Goal: Information Seeking & Learning: Check status

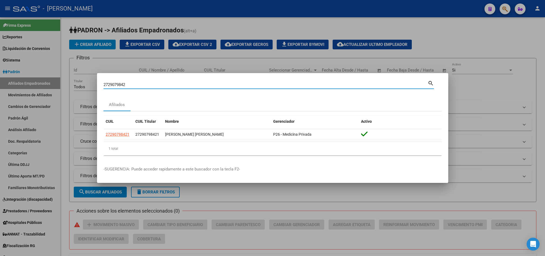
click at [230, 87] on input "2729079842" at bounding box center [265, 84] width 324 height 5
type input "47253114"
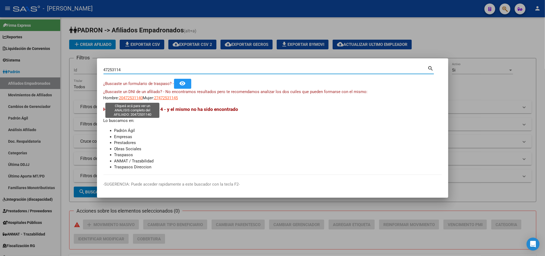
click at [139, 95] on app-link-go-to "20472531140" at bounding box center [131, 98] width 24 height 6
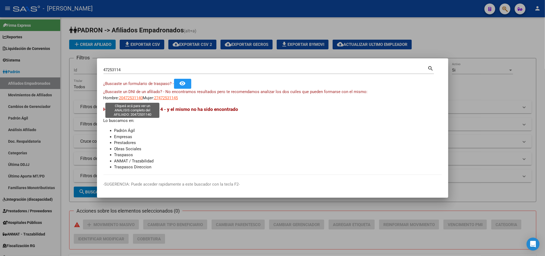
click at [143, 96] on span "20472531140" at bounding box center [131, 98] width 24 height 5
type textarea "20472531140"
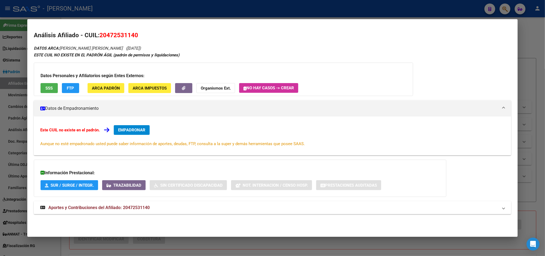
click at [144, 203] on mat-expansion-panel-header "Aportes y Contribuciones del Afiliado: 20472531140" at bounding box center [272, 208] width 477 height 13
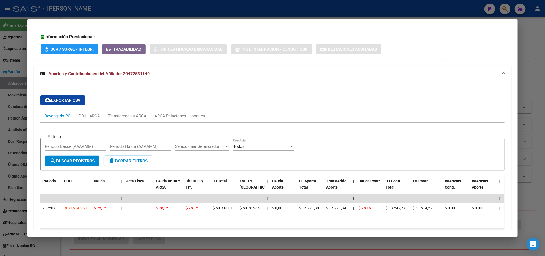
scroll to position [166, 0]
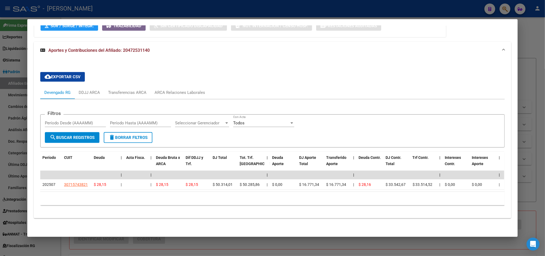
click at [194, 73] on div "cloud_download Exportar CSV Devengado RG DDJJ ARCA Transferencias ARCA ARCA Rel…" at bounding box center [272, 139] width 464 height 142
drag, startPoint x: 194, startPoint y: 74, endPoint x: 191, endPoint y: 83, distance: 9.7
click at [194, 75] on div "cloud_download Exportar CSV Devengado RG DDJJ ARCA Transferencias ARCA ARCA Rel…" at bounding box center [272, 139] width 464 height 142
click at [191, 90] on div "ARCA Relaciones Laborales" at bounding box center [180, 93] width 51 height 6
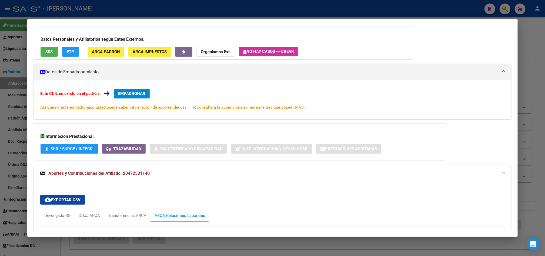
scroll to position [0, 0]
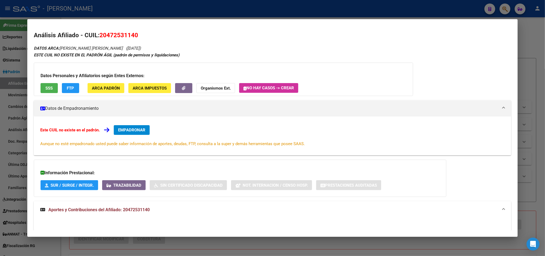
click at [119, 31] on h2 "Análisis Afiliado - CUIL: 20472531140" at bounding box center [272, 35] width 477 height 9
click at [123, 34] on span "20472531140" at bounding box center [118, 35] width 39 height 7
copy span "20472531140"
click at [0, 69] on div at bounding box center [272, 128] width 545 height 256
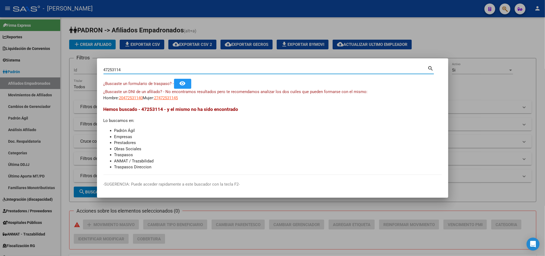
click at [259, 69] on input "47253114" at bounding box center [265, 70] width 324 height 5
paste input "2387107"
type input "42387107"
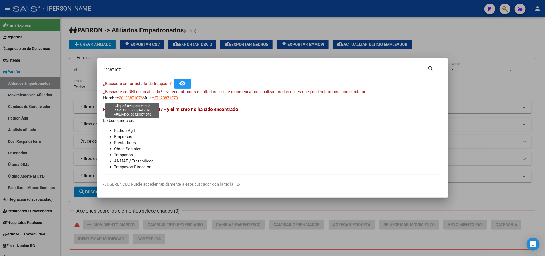
click at [133, 97] on span "20423871076" at bounding box center [131, 98] width 24 height 5
type textarea "20423871076"
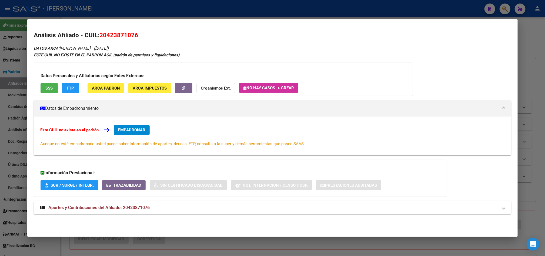
click at [121, 210] on span "Aportes y Contribuciones del Afiliado: 20423871076" at bounding box center [98, 207] width 101 height 5
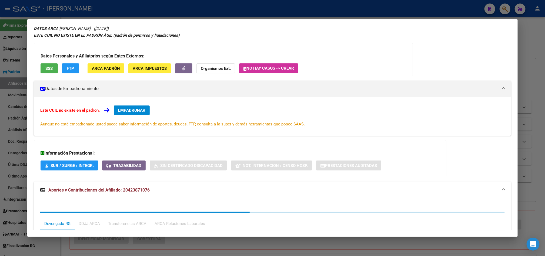
scroll to position [132, 0]
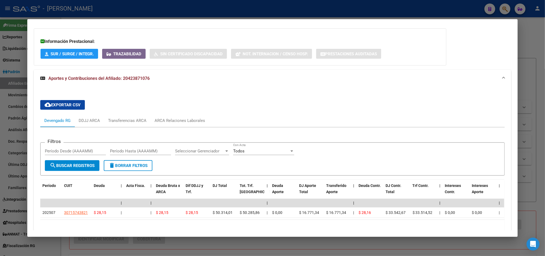
click at [8, 121] on div at bounding box center [272, 128] width 545 height 256
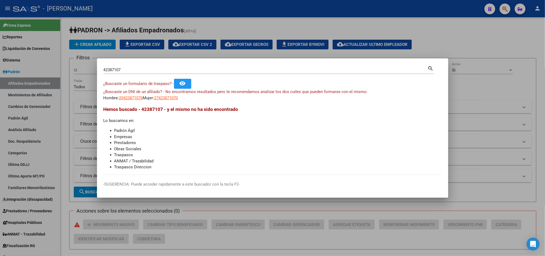
click at [289, 242] on div at bounding box center [272, 128] width 545 height 256
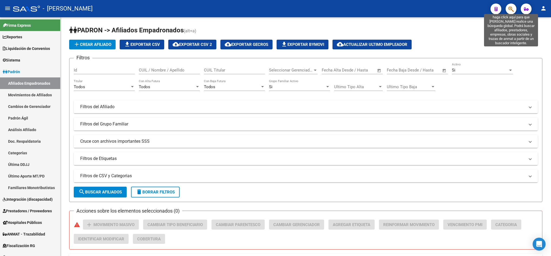
click at [510, 10] on icon "button" at bounding box center [510, 9] width 5 height 6
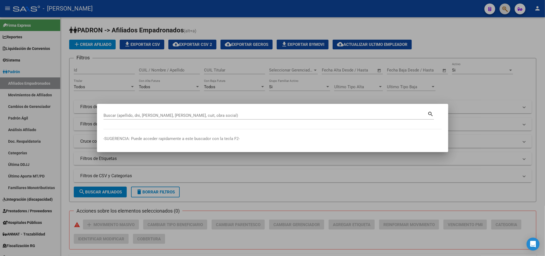
paste input "27405121390"
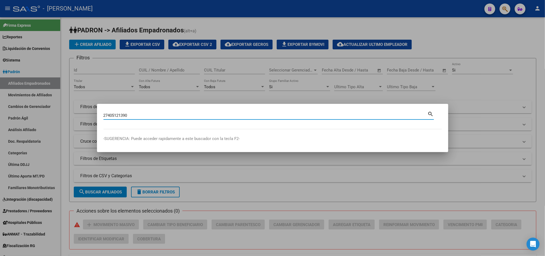
type input "27405121390"
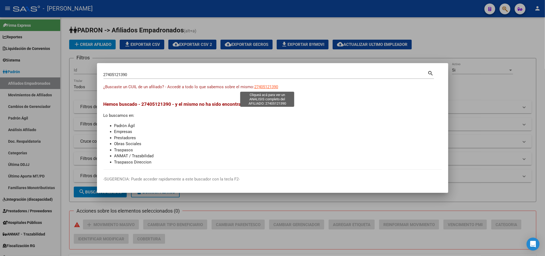
click at [263, 87] on span "27405121390" at bounding box center [266, 87] width 24 height 5
type textarea "27405121390"
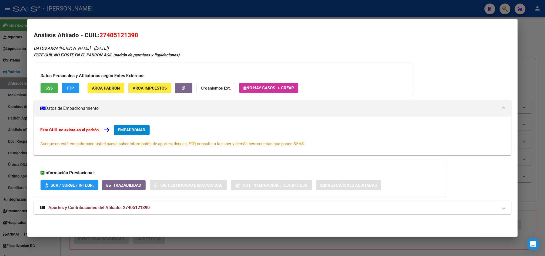
click at [143, 208] on span "Aportes y Contribuciones del Afiliado: 27405121390" at bounding box center [98, 207] width 101 height 5
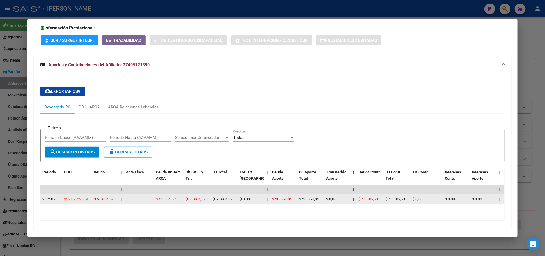
scroll to position [166, 0]
